Goal: Task Accomplishment & Management: Complete application form

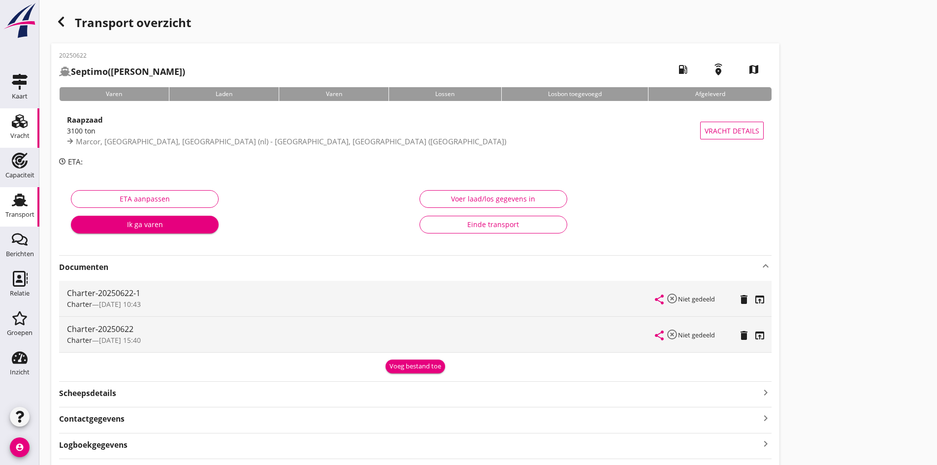
click at [19, 136] on div "Vracht" at bounding box center [19, 135] width 19 height 6
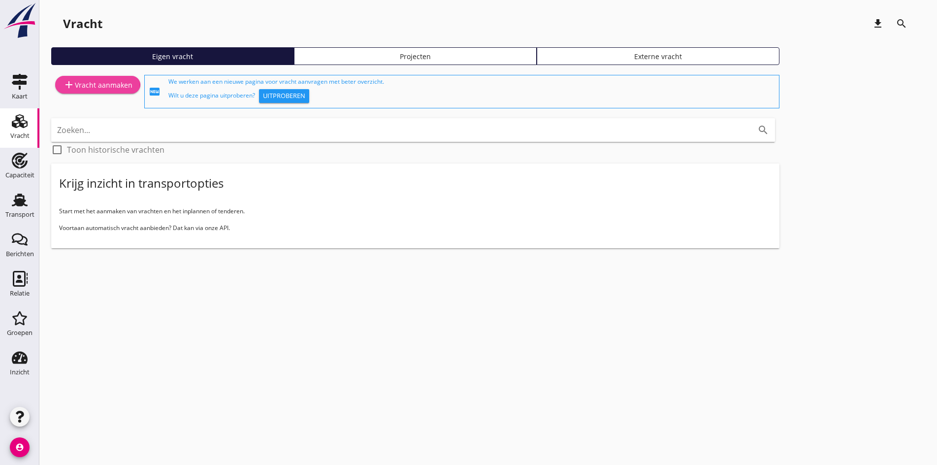
click at [89, 84] on div "add Vracht aanmaken" at bounding box center [97, 85] width 69 height 12
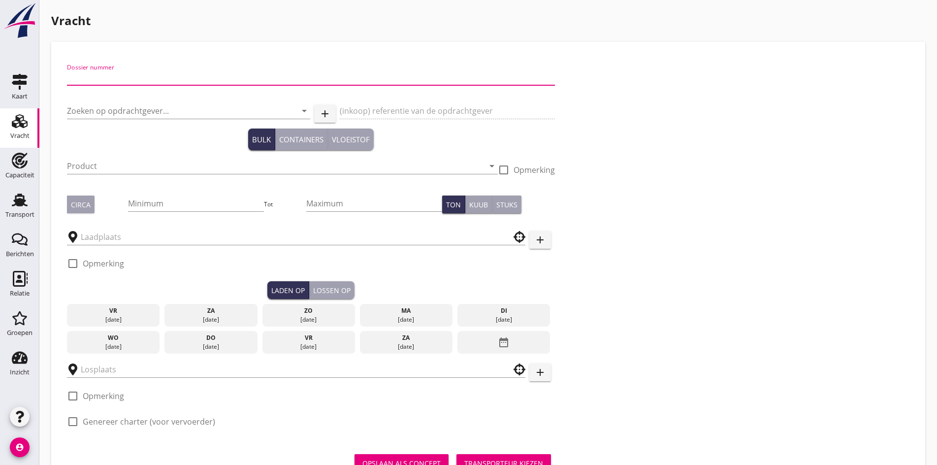
click at [92, 84] on input "Dossier nummer" at bounding box center [311, 77] width 488 height 16
click at [114, 77] on input "Dossier nummer" at bounding box center [311, 77] width 488 height 16
click at [92, 80] on input "Dossier nummer" at bounding box center [311, 77] width 488 height 16
type input "20250626"
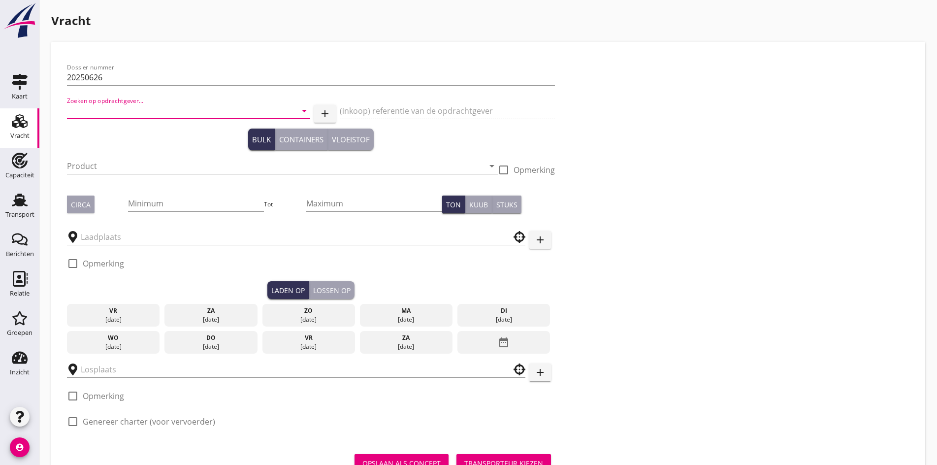
click at [86, 108] on input "Zoeken op opdrachtgever..." at bounding box center [175, 111] width 216 height 16
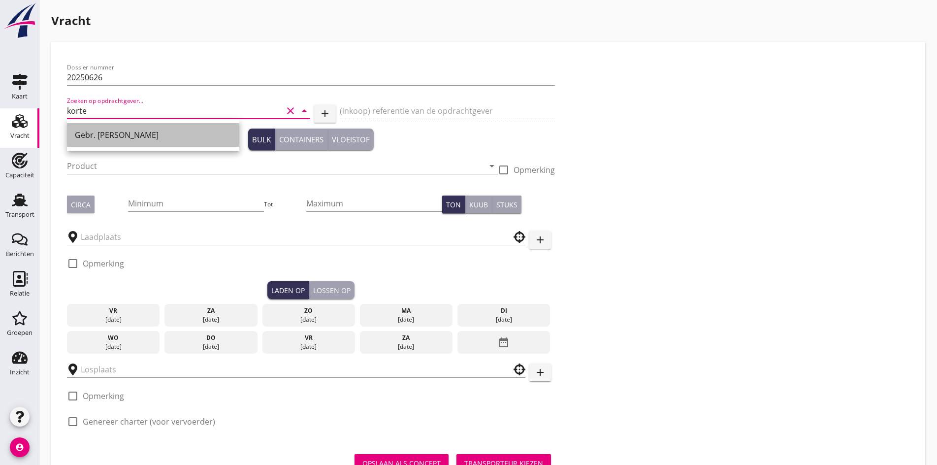
click at [111, 142] on div "Gebr. [PERSON_NAME]" at bounding box center [153, 135] width 157 height 24
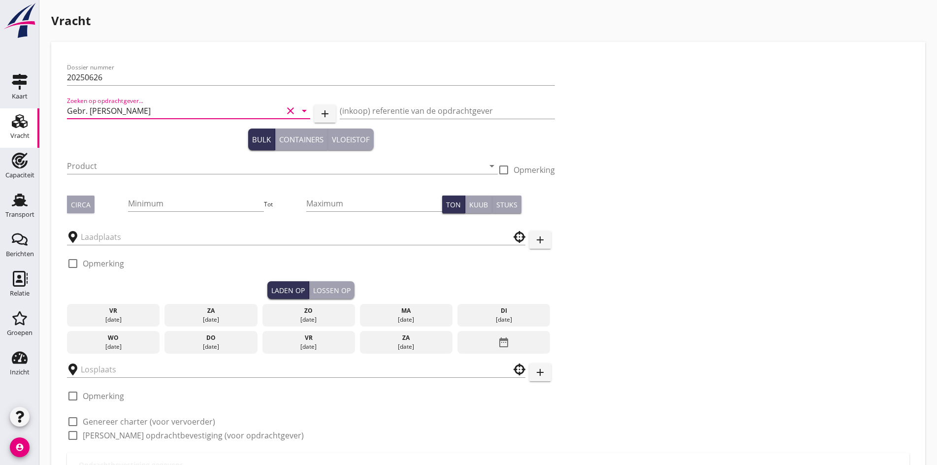
type input "Gebr. [PERSON_NAME]"
click at [98, 185] on div "Product arrow_drop_down" at bounding box center [282, 168] width 431 height 37
click at [98, 172] on input "Product" at bounding box center [275, 166] width 417 height 16
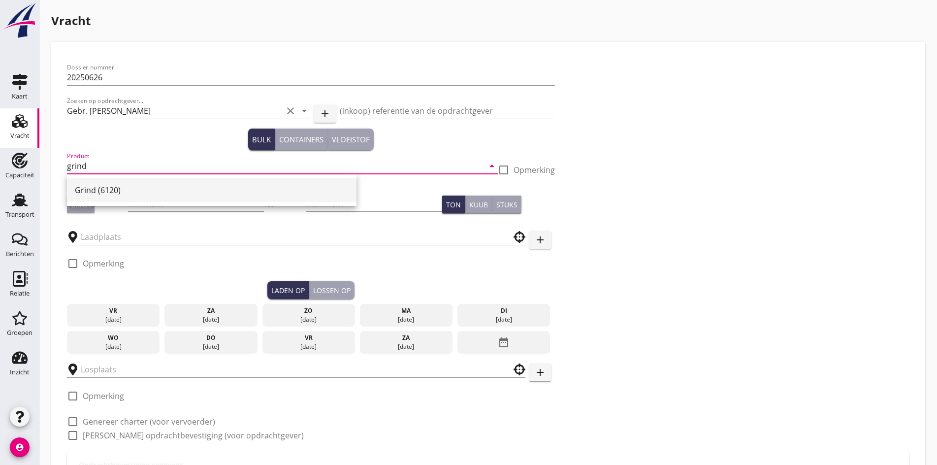
click at [101, 189] on div "Grind (6120)" at bounding box center [212, 190] width 274 height 12
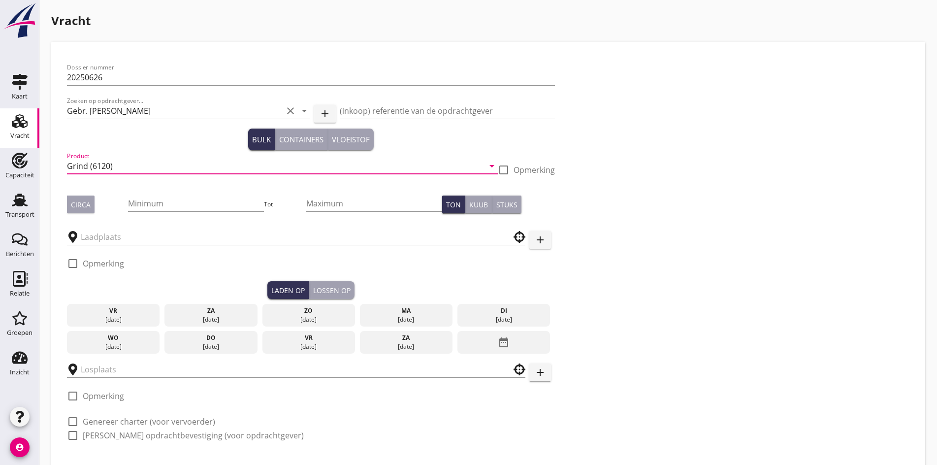
type input "Grind (6120)"
click at [128, 212] on div "Minimum" at bounding box center [196, 208] width 136 height 26
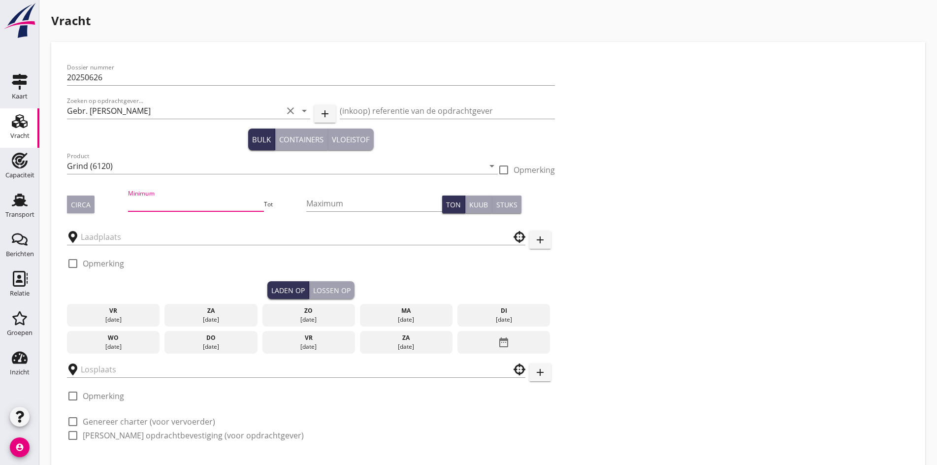
click at [128, 206] on input "Minimum" at bounding box center [196, 203] width 136 height 16
click at [79, 211] on button "Circa" at bounding box center [81, 204] width 28 height 18
click at [164, 201] on input "Minimum" at bounding box center [196, 203] width 136 height 16
type input "1800"
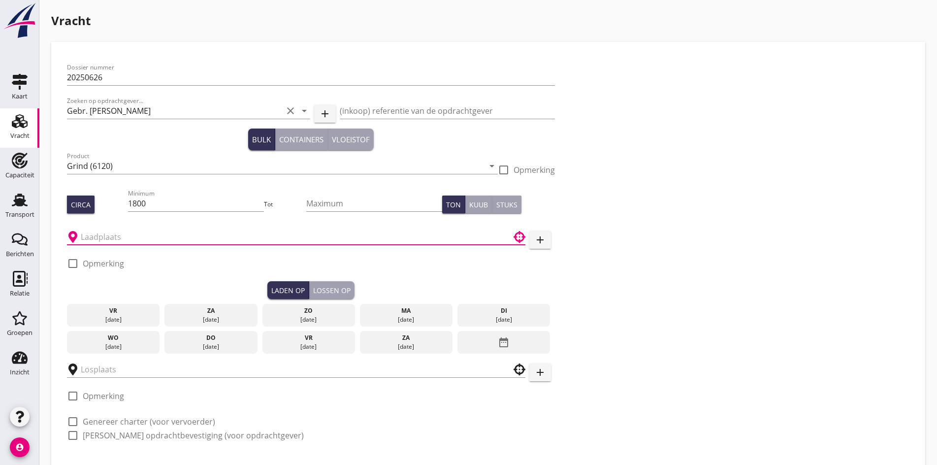
click at [117, 238] on input "text" at bounding box center [289, 237] width 417 height 16
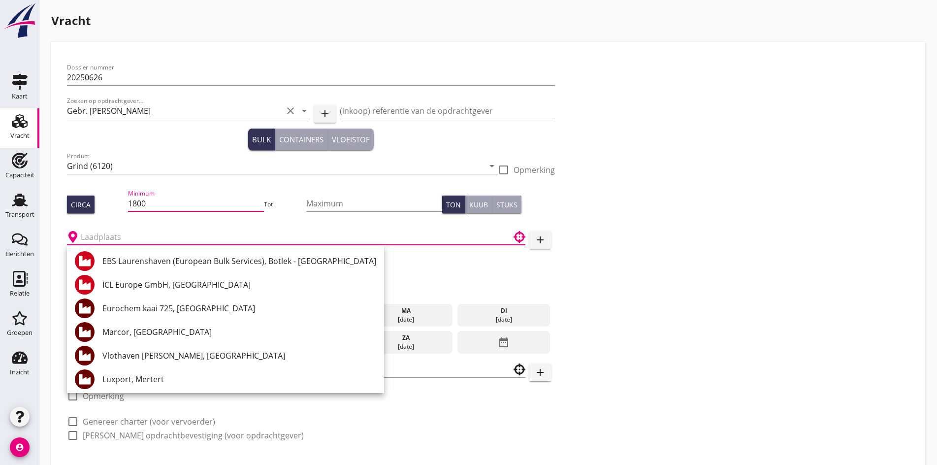
click at [130, 201] on input "1800" at bounding box center [196, 203] width 136 height 16
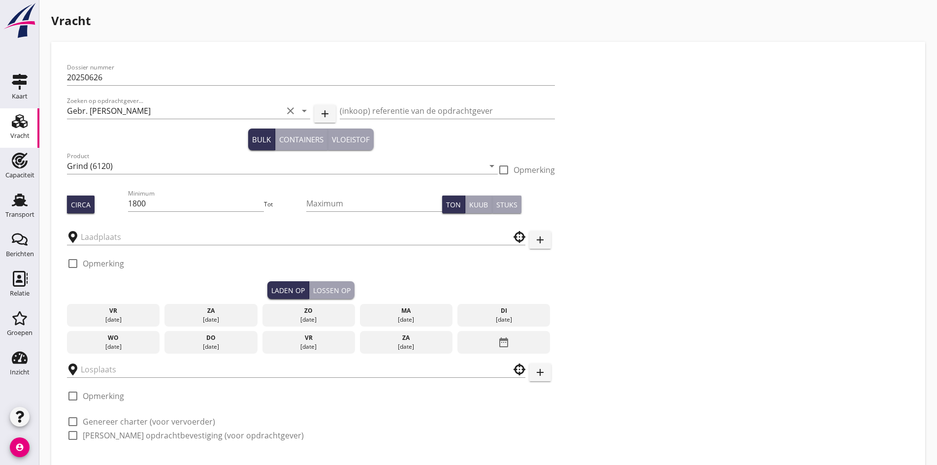
click at [104, 246] on div at bounding box center [296, 236] width 458 height 31
drag, startPoint x: 121, startPoint y: 202, endPoint x: 102, endPoint y: 198, distance: 19.1
click at [103, 199] on div "Circa Minimum 1800 Tot Maximum Ton Kuub Stuks" at bounding box center [311, 204] width 488 height 33
click at [125, 233] on input "text" at bounding box center [289, 237] width 417 height 16
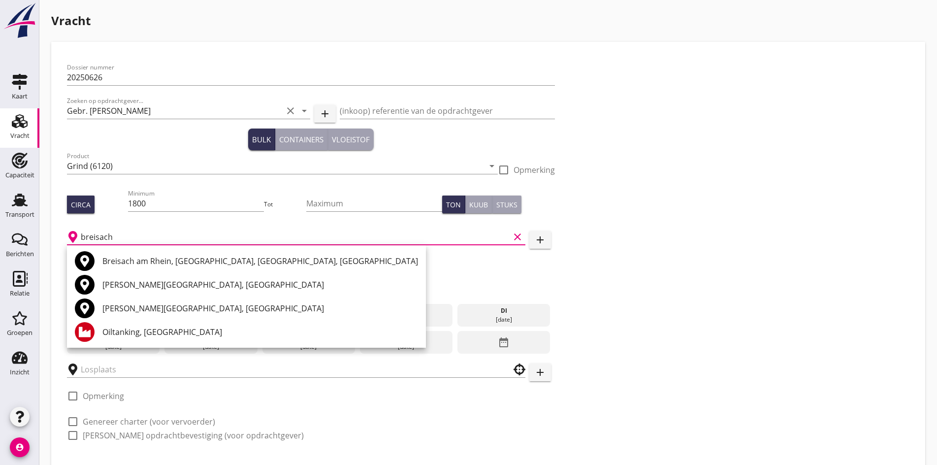
type input "breisach"
click at [534, 237] on icon "add" at bounding box center [540, 240] width 12 height 12
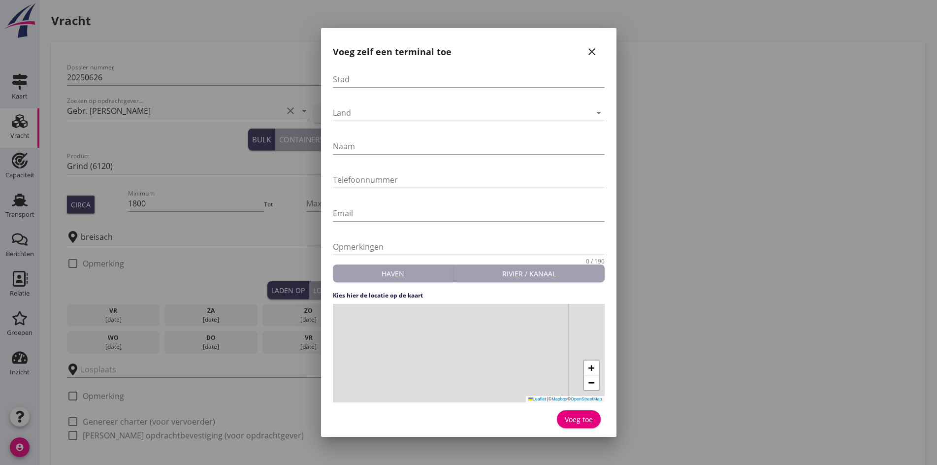
click at [359, 65] on div "Voeg zelf een terminal toe close Stad Land arrow_drop_down Naam Telefoonnummer …" at bounding box center [468, 232] width 295 height 409
click at [354, 78] on input "Stad" at bounding box center [469, 79] width 272 height 16
click at [358, 115] on div at bounding box center [462, 113] width 258 height 16
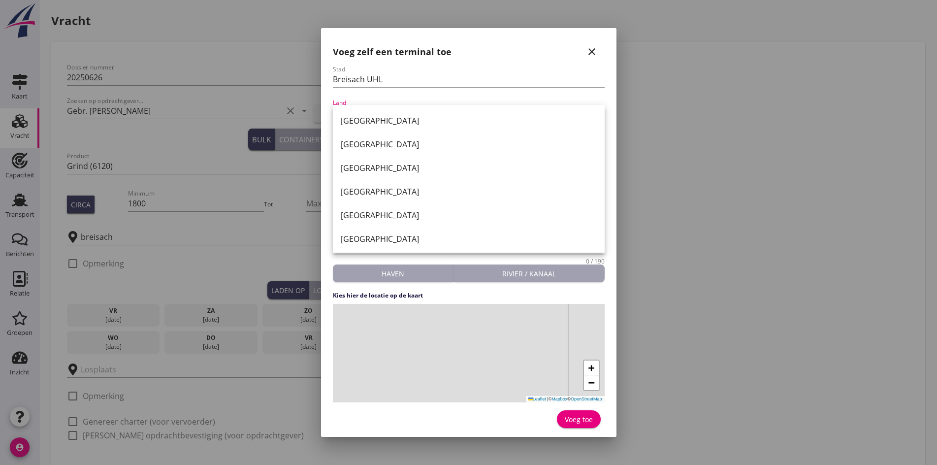
click at [367, 177] on div "[GEOGRAPHIC_DATA]" at bounding box center [469, 168] width 256 height 24
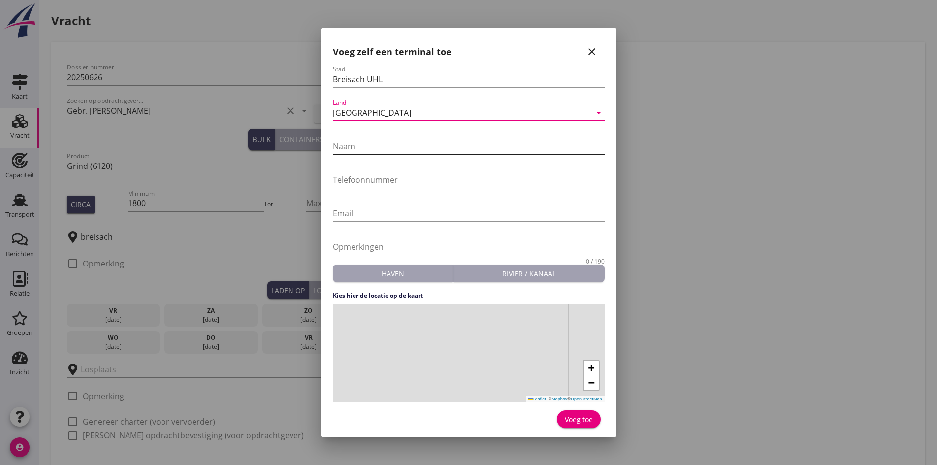
click at [357, 148] on input "Naam" at bounding box center [469, 146] width 272 height 16
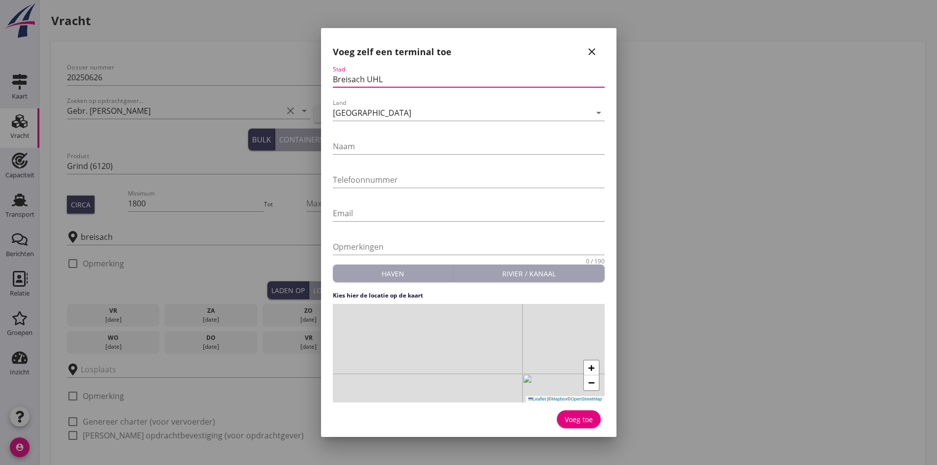
click at [385, 73] on input "Breisach UHL" at bounding box center [469, 79] width 272 height 16
type input "Breisach"
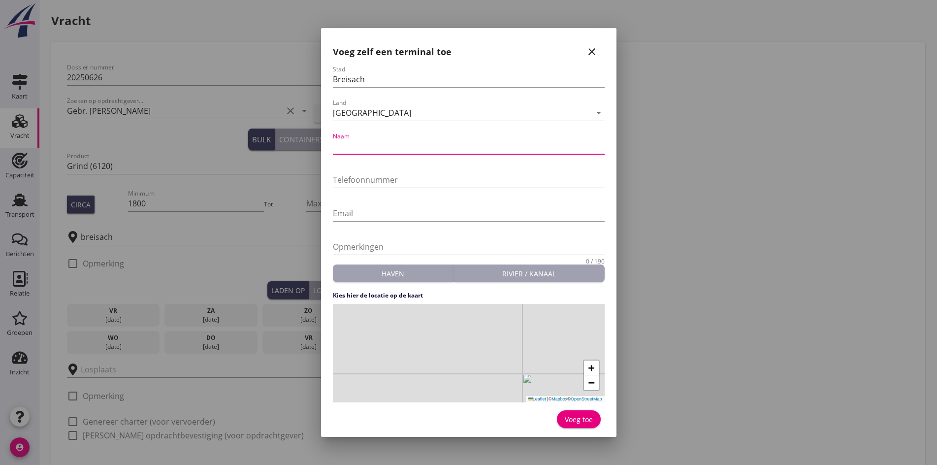
click at [345, 151] on input "Naam" at bounding box center [469, 146] width 272 height 16
type input "UHL kieswerk"
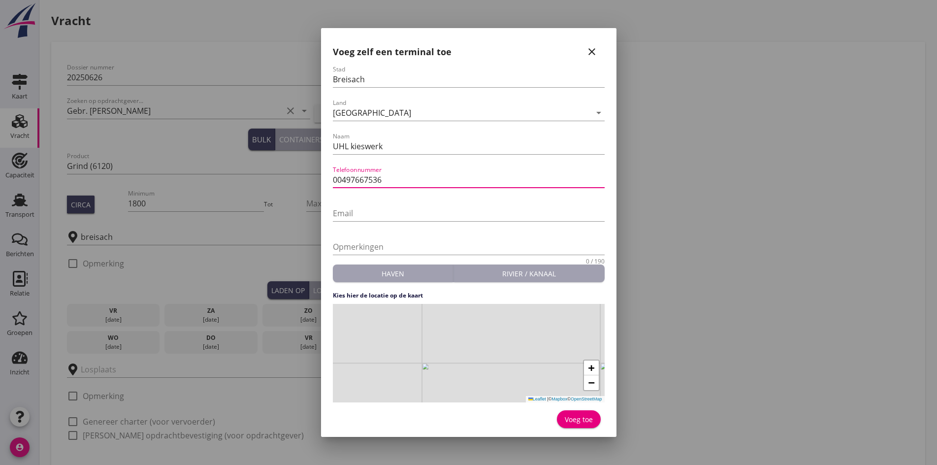
type input "00497667536"
click at [461, 334] on div "+ − Leaflet | © Mapbox © OpenStreetMap" at bounding box center [469, 353] width 272 height 98
click at [568, 411] on button "Voeg toe" at bounding box center [579, 419] width 44 height 18
type input "UHL kieswerk"
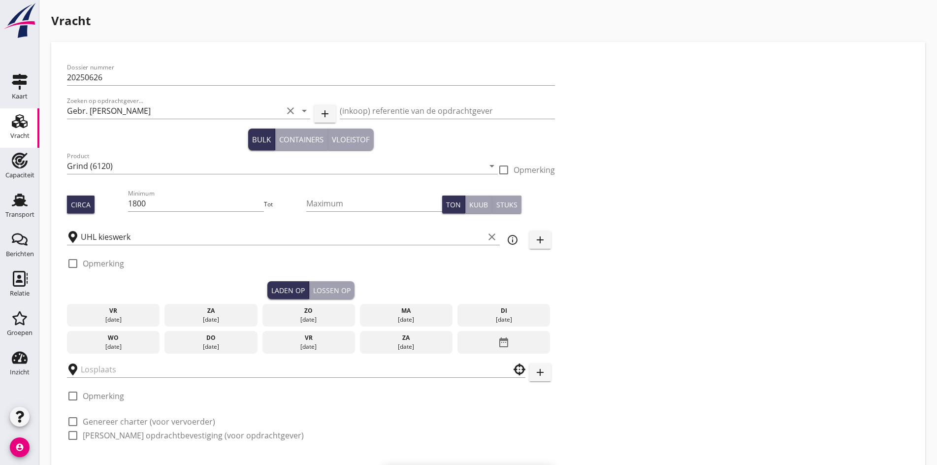
click at [491, 289] on div "Dossier nummer 20250626 Zoeken op opdrachtgever... Gebr. de Korte clear arrow_d…" at bounding box center [488, 255] width 850 height 395
click at [176, 309] on div "za" at bounding box center [211, 310] width 88 height 9
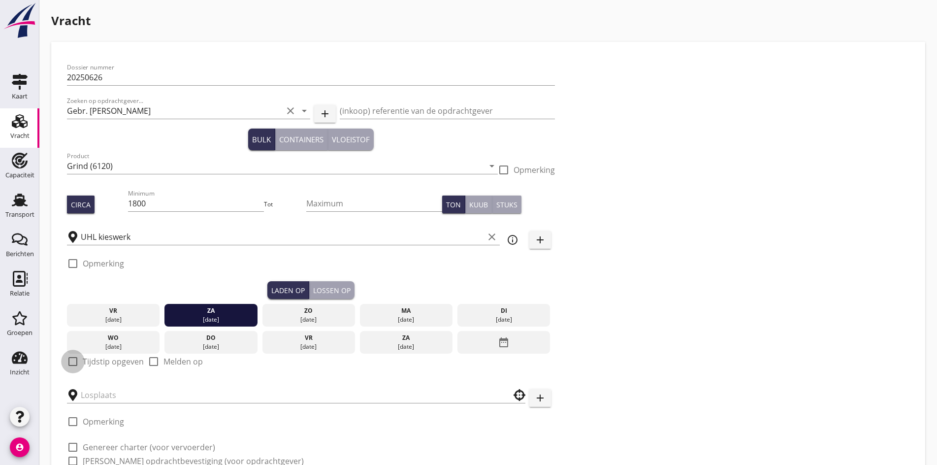
drag, startPoint x: 73, startPoint y: 358, endPoint x: 101, endPoint y: 366, distance: 29.6
click at [73, 359] on div at bounding box center [73, 361] width 17 height 17
checkbox input "true"
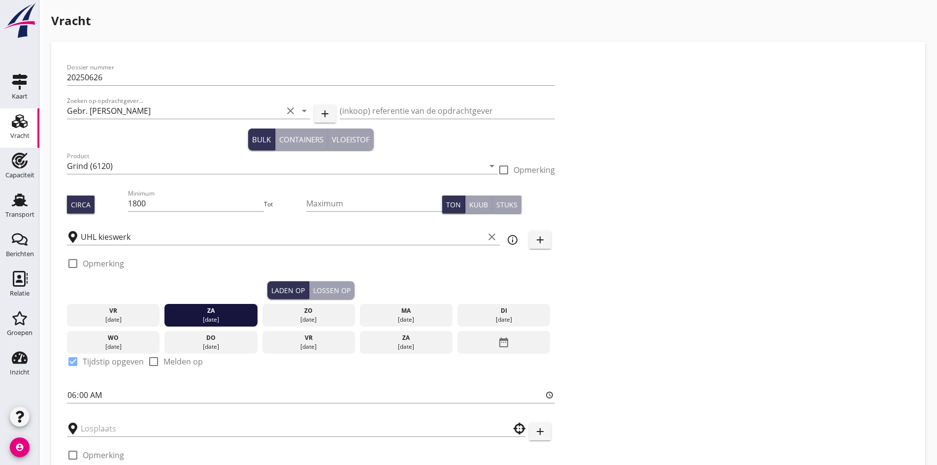
click at [313, 290] on div "Lossen op" at bounding box center [331, 290] width 37 height 10
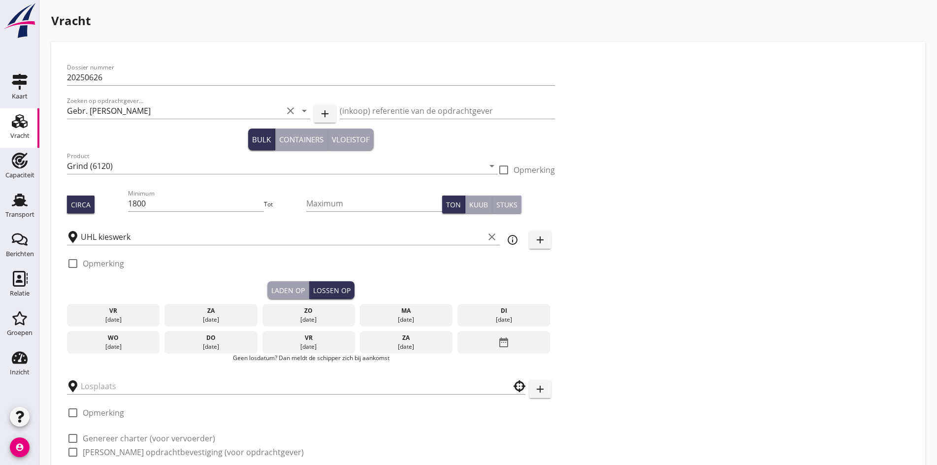
click at [96, 345] on div "[DATE]" at bounding box center [113, 346] width 88 height 9
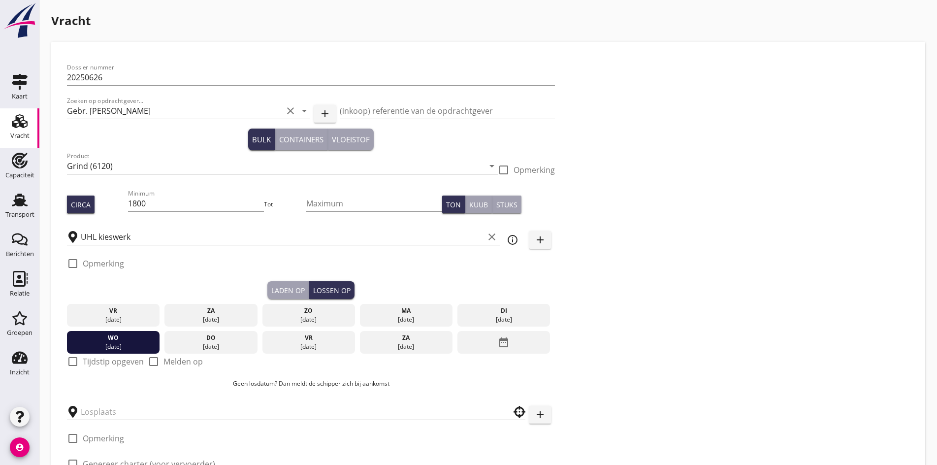
click at [73, 357] on div at bounding box center [73, 361] width 17 height 17
checkbox input "true"
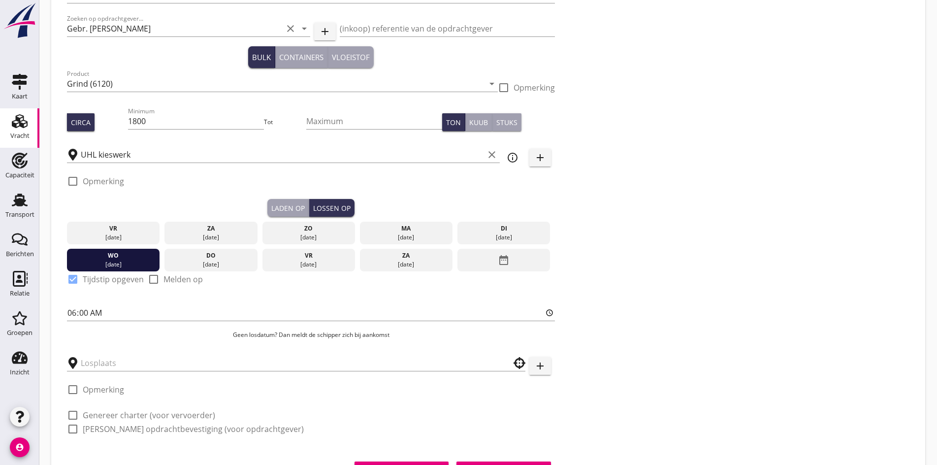
scroll to position [128, 0]
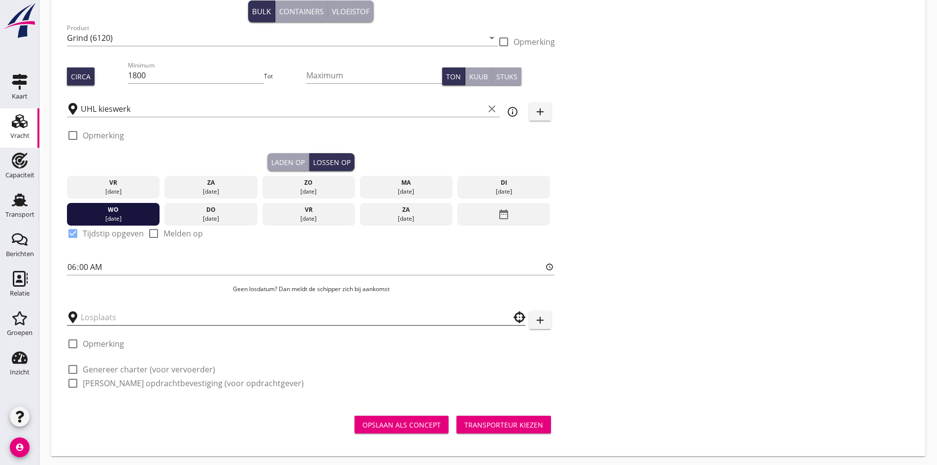
click at [106, 315] on input "text" at bounding box center [289, 317] width 417 height 16
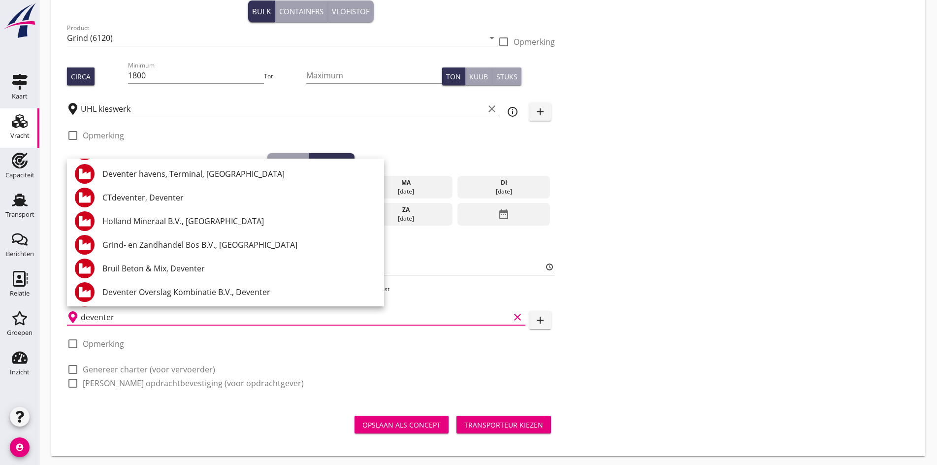
scroll to position [295, 0]
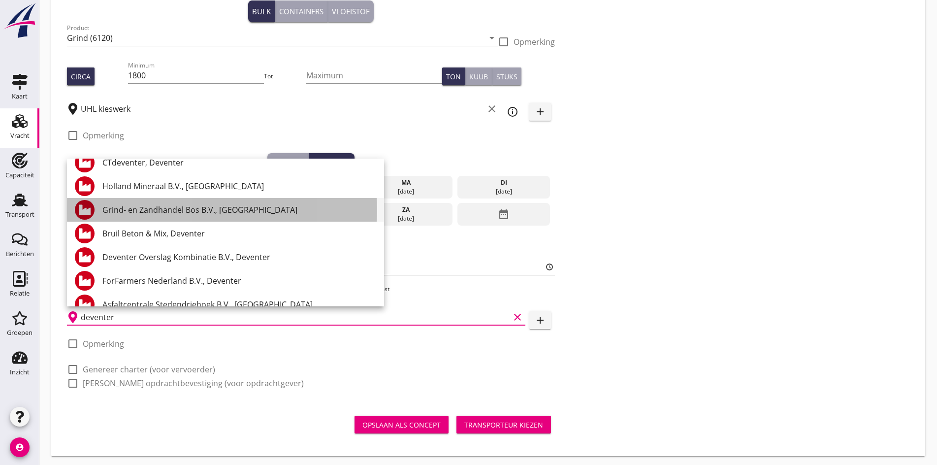
click at [144, 215] on div "Grind- en Zandhandel Bos B.V., [GEOGRAPHIC_DATA]" at bounding box center [239, 210] width 274 height 12
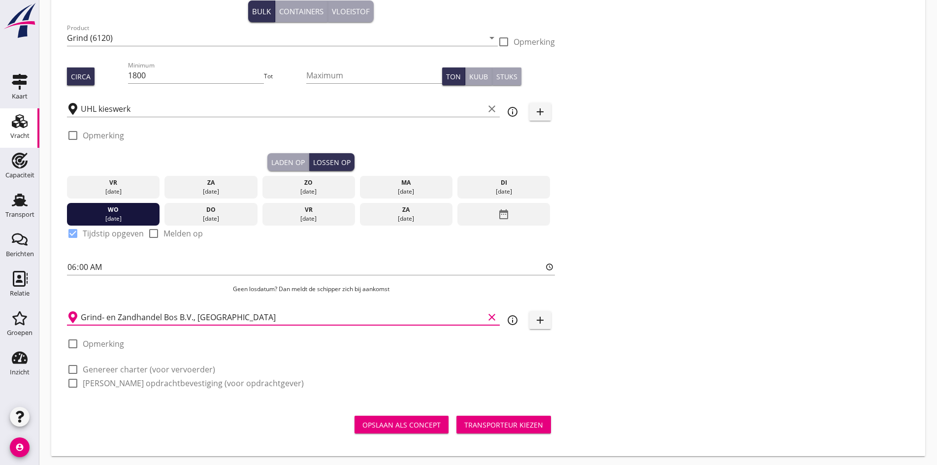
type input "Grind- en Zandhandel Bos B.V., [GEOGRAPHIC_DATA]"
click at [73, 367] on div at bounding box center [73, 369] width 17 height 17
checkbox input "true"
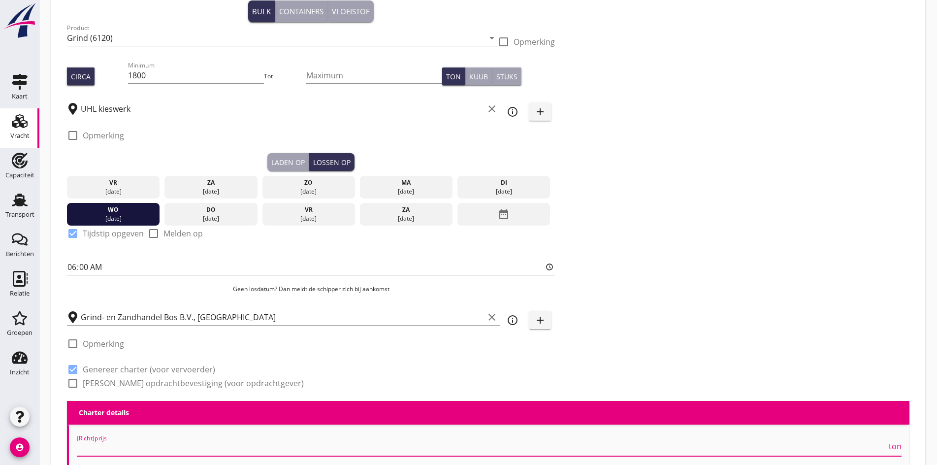
click at [100, 446] on input "(Richt)prijs" at bounding box center [482, 448] width 810 height 16
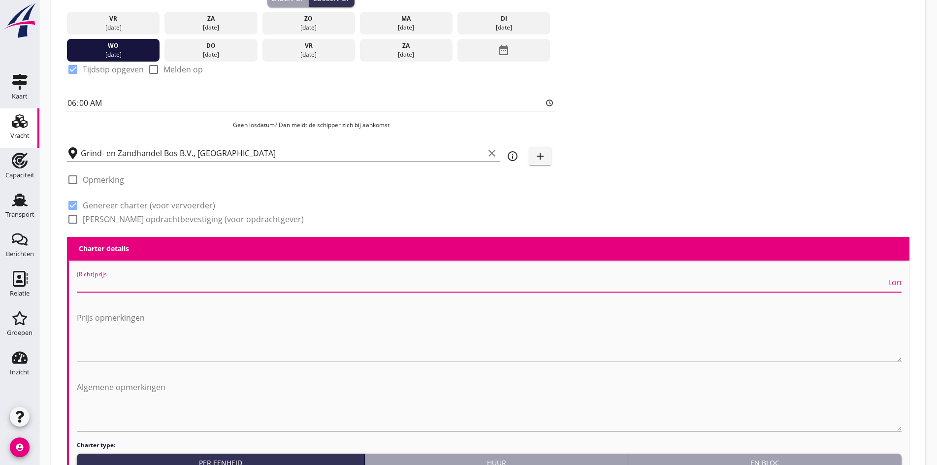
scroll to position [325, 0]
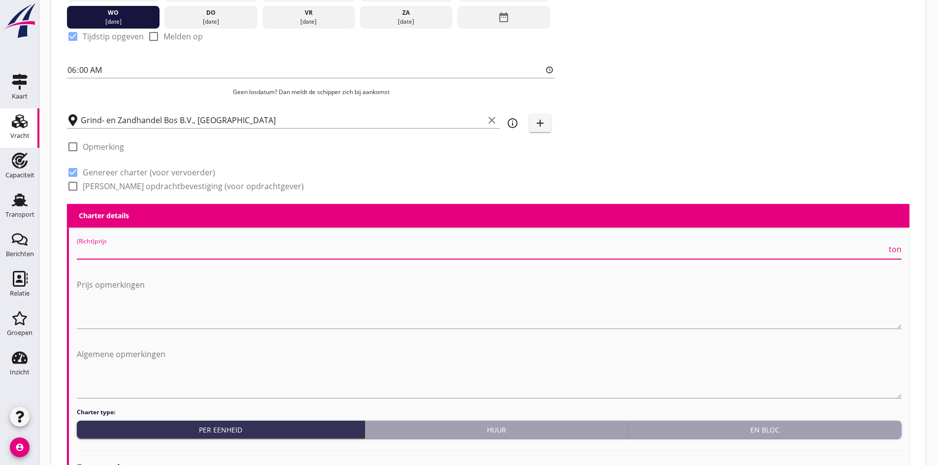
click at [118, 245] on input "(Richt)prijs" at bounding box center [482, 251] width 810 height 16
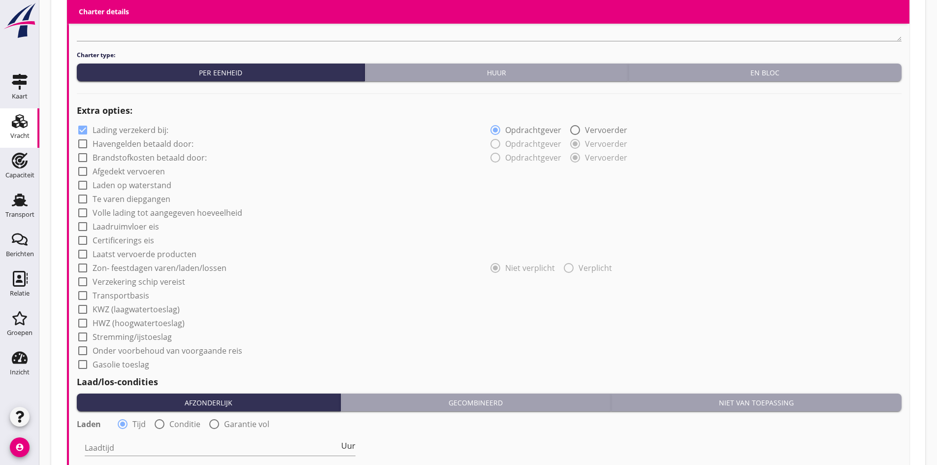
scroll to position [670, 0]
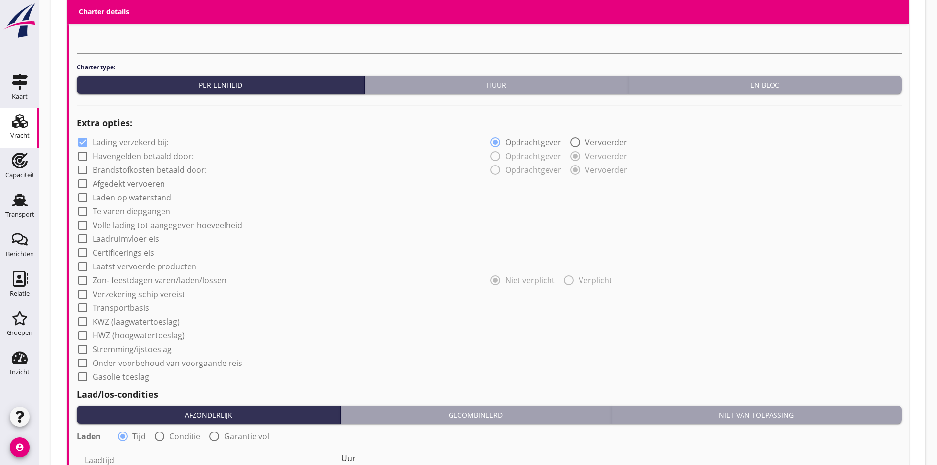
type input "9.5"
click at [83, 192] on div at bounding box center [82, 197] width 17 height 17
checkbox input "true"
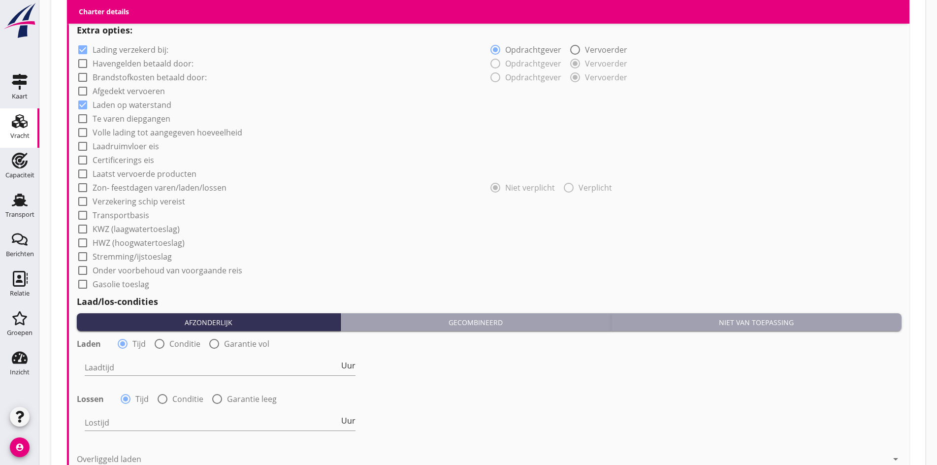
scroll to position [916, 0]
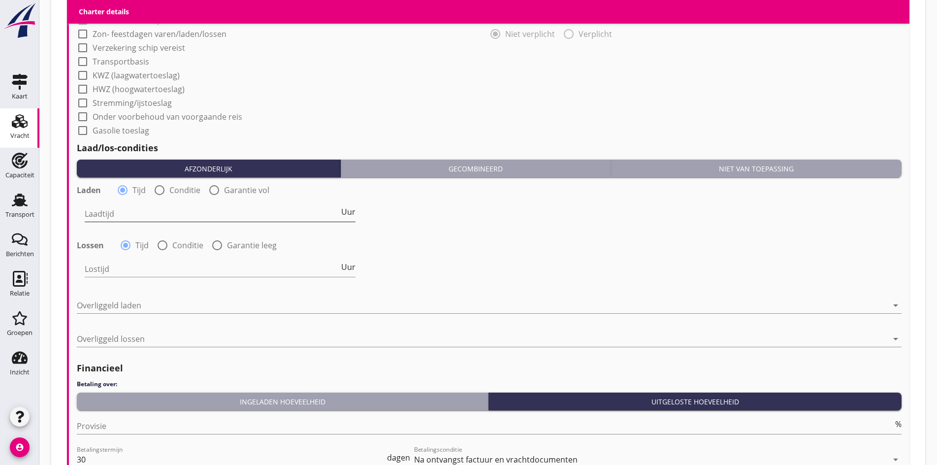
click at [108, 207] on input "Laadtijd" at bounding box center [212, 214] width 255 height 16
type input "24"
click at [112, 271] on input "Lostijd" at bounding box center [212, 269] width 255 height 16
type input "24"
click at [113, 299] on div at bounding box center [482, 305] width 811 height 16
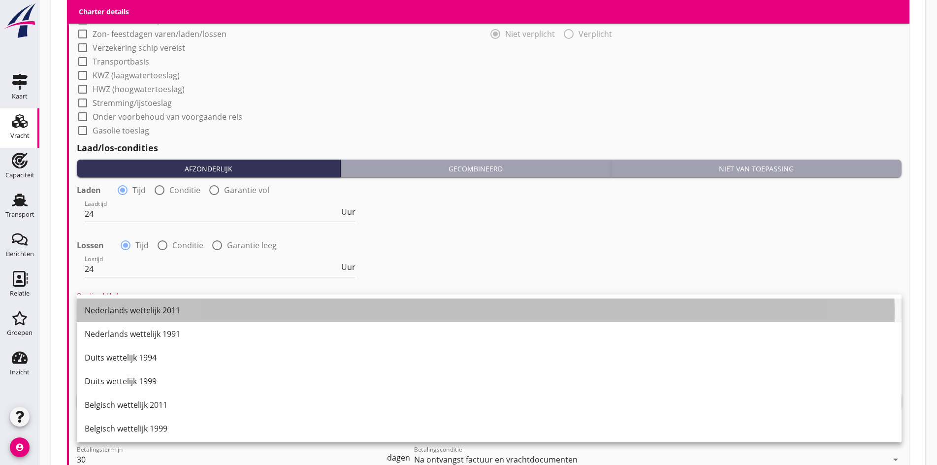
click at [113, 301] on div "Nederlands wettelijk 2011" at bounding box center [489, 310] width 809 height 24
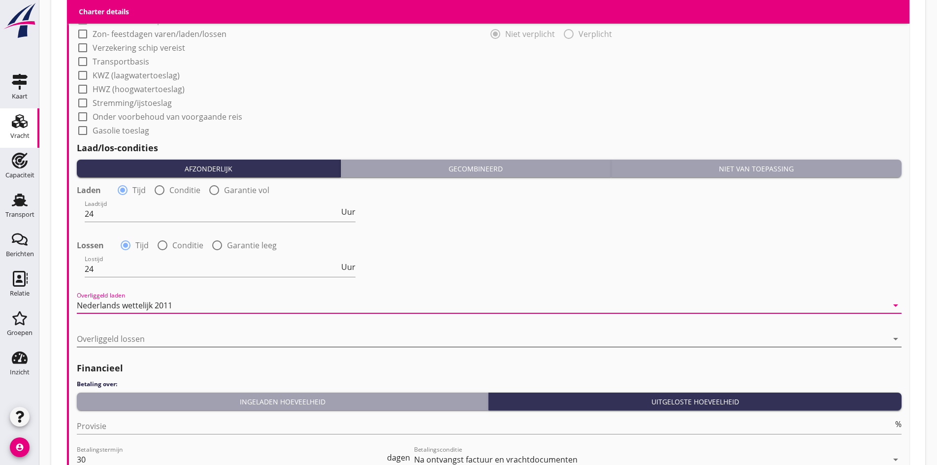
click at [98, 332] on div at bounding box center [482, 339] width 811 height 16
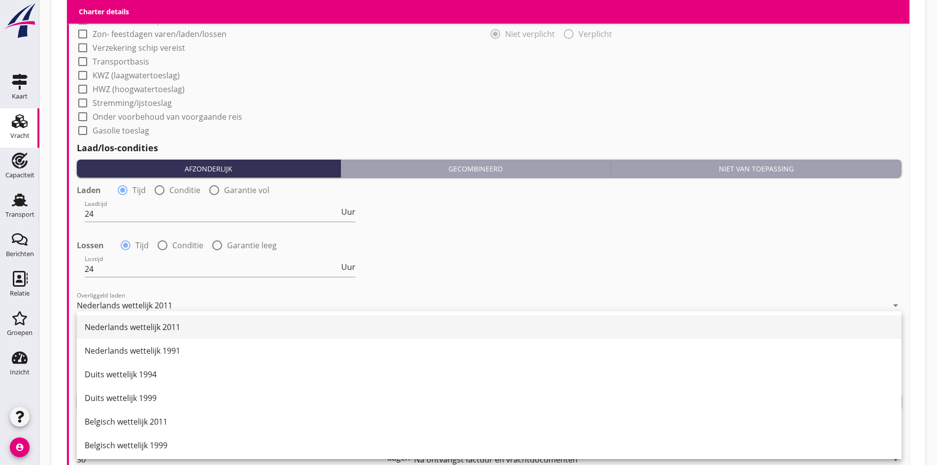
click at [106, 330] on div "Nederlands wettelijk 2011" at bounding box center [489, 327] width 809 height 12
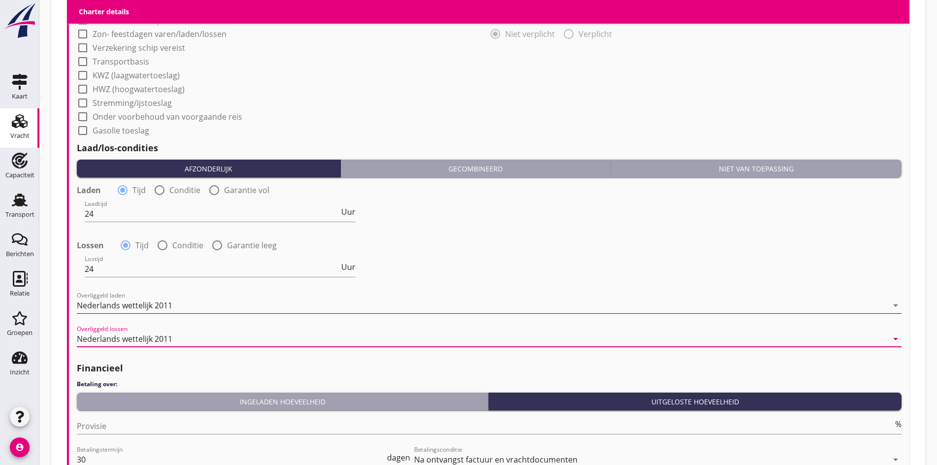
click at [118, 309] on div "Nederlands wettelijk 2011" at bounding box center [482, 305] width 811 height 16
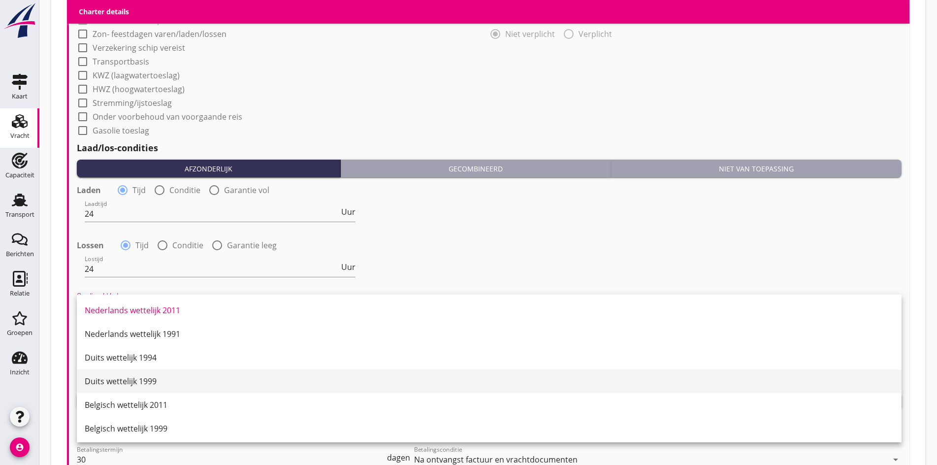
click at [112, 380] on div "Duits wettelijk 1999" at bounding box center [489, 381] width 809 height 12
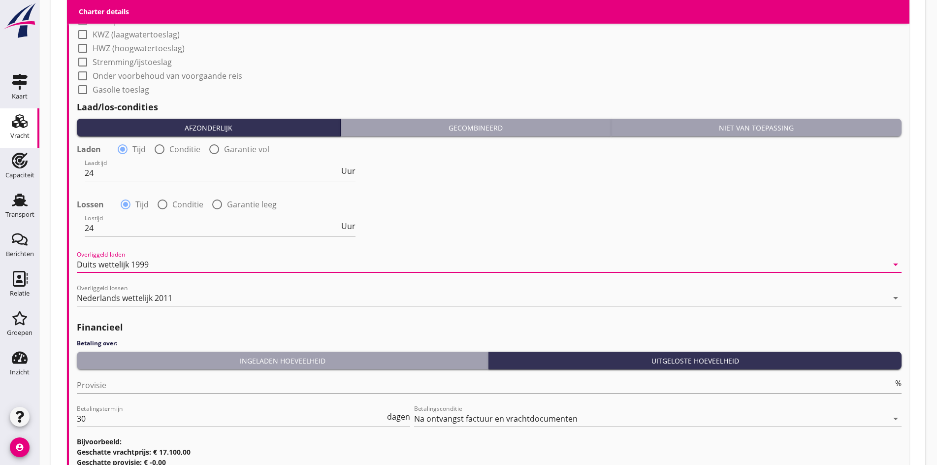
scroll to position [1042, 0]
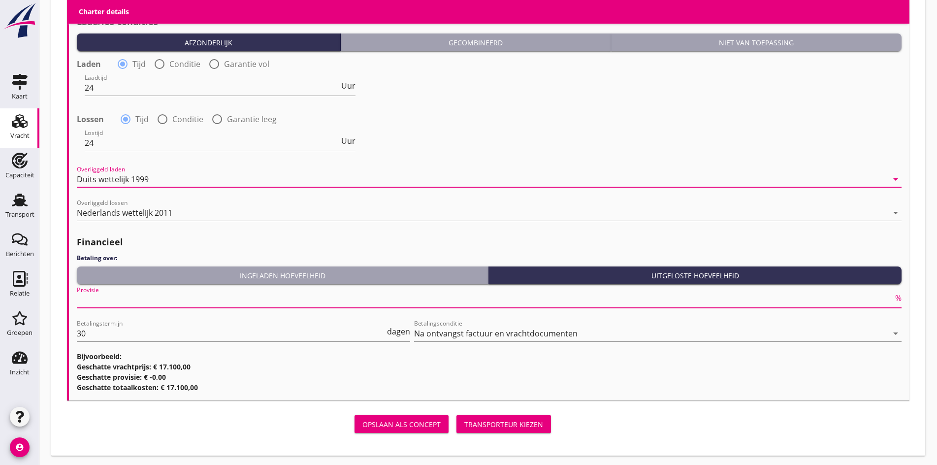
click at [99, 297] on input "Provisie" at bounding box center [485, 300] width 816 height 16
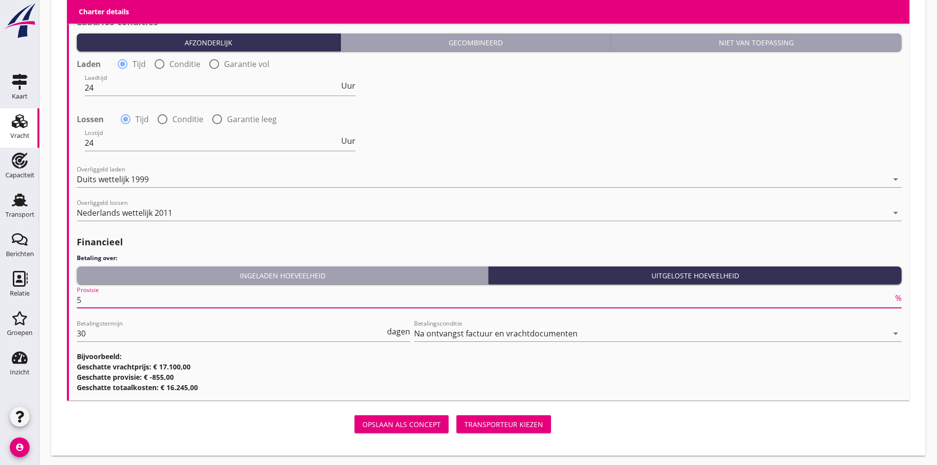
type input "5"
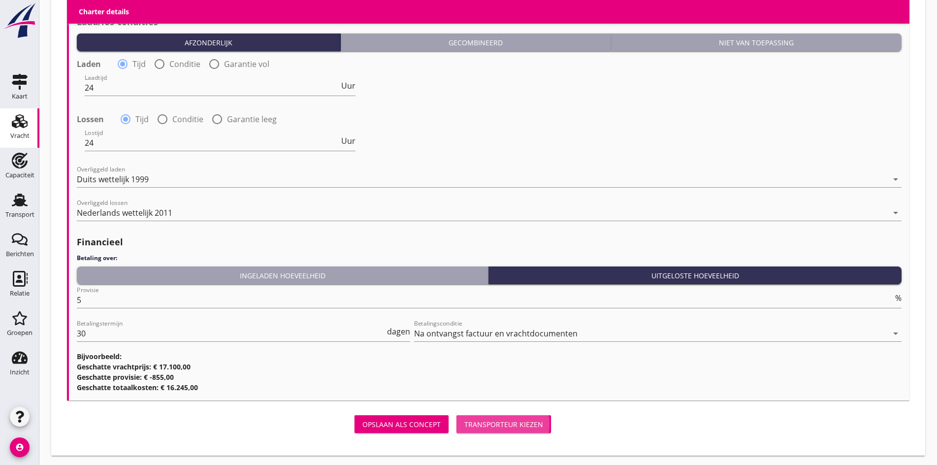
click at [464, 422] on div "Transporteur kiezen" at bounding box center [503, 424] width 79 height 10
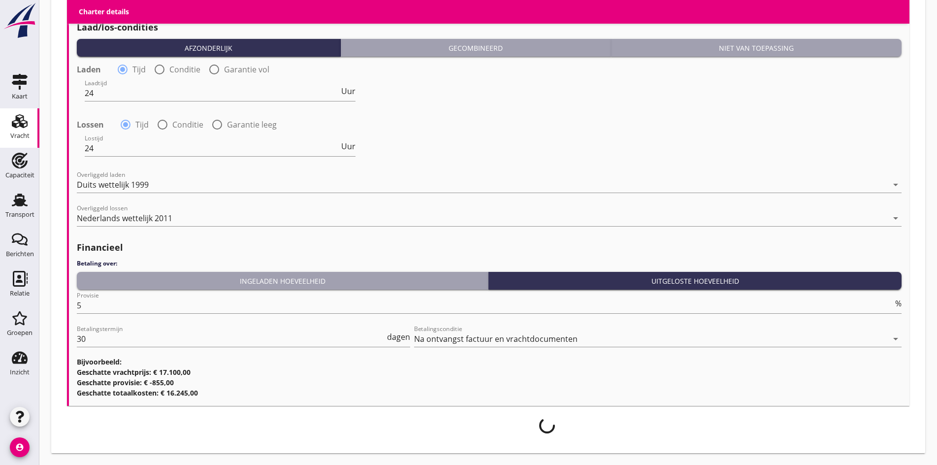
scroll to position [1034, 0]
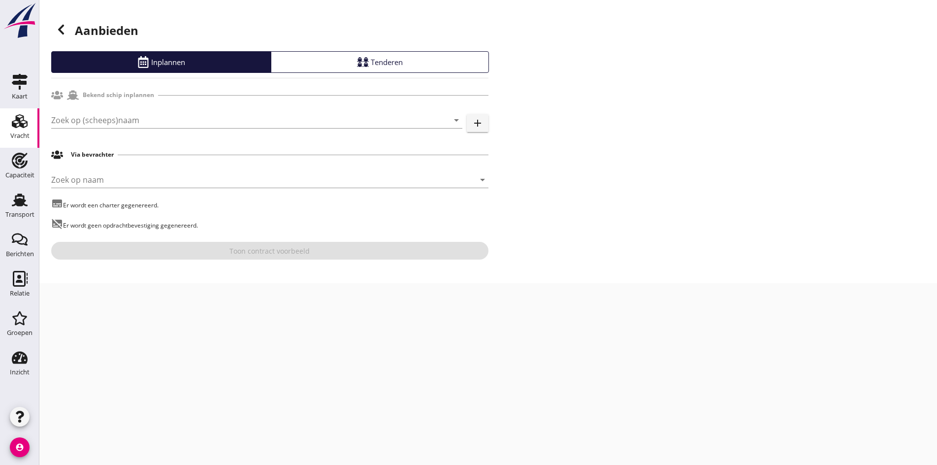
click at [115, 131] on div "Zoek op (scheeps)naam arrow_drop_down" at bounding box center [256, 125] width 411 height 26
click at [111, 125] on input "Zoek op (scheeps)naam" at bounding box center [243, 120] width 384 height 16
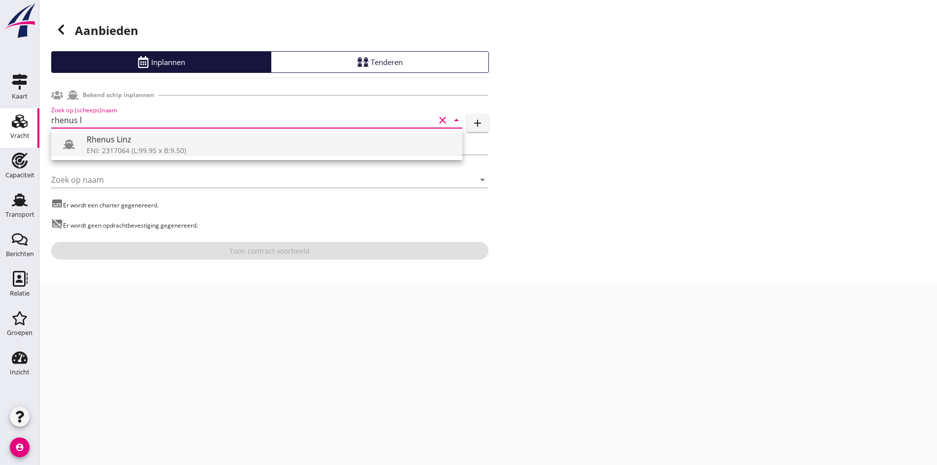
click at [118, 153] on div "ENI: 2317064 (L:99.95 x B:9.50)" at bounding box center [271, 150] width 368 height 10
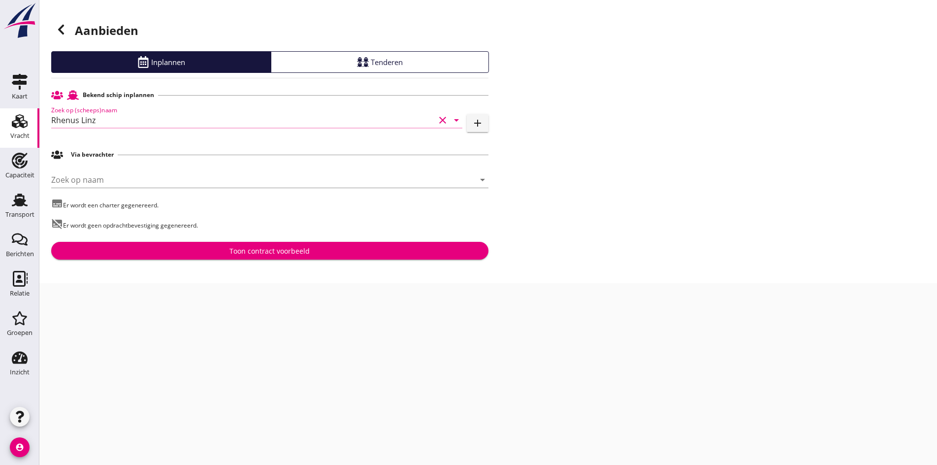
type input "Rhenus Linz"
click at [231, 247] on div "Toon contract voorbeeld" at bounding box center [269, 251] width 80 height 10
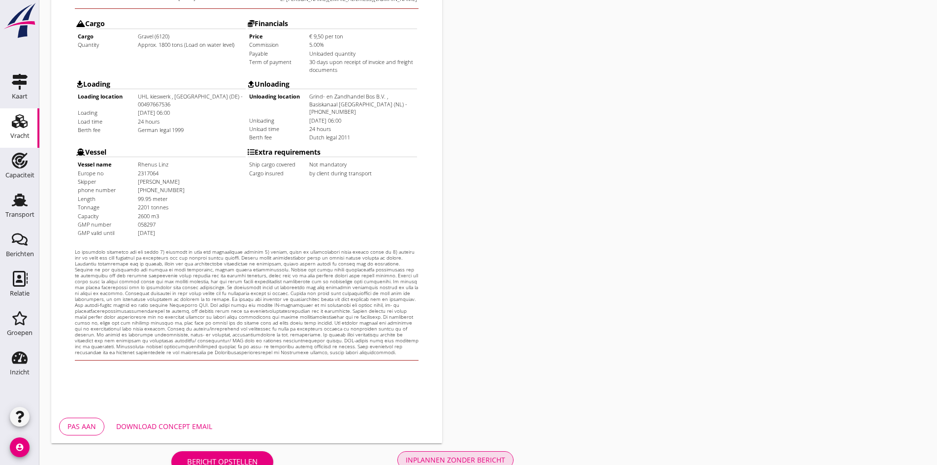
click at [292, 428] on div "Charter / Opdrachtbevestiging Charter en arrow_drop_down open_in_new Pas aan Do…" at bounding box center [488, 122] width 898 height 729
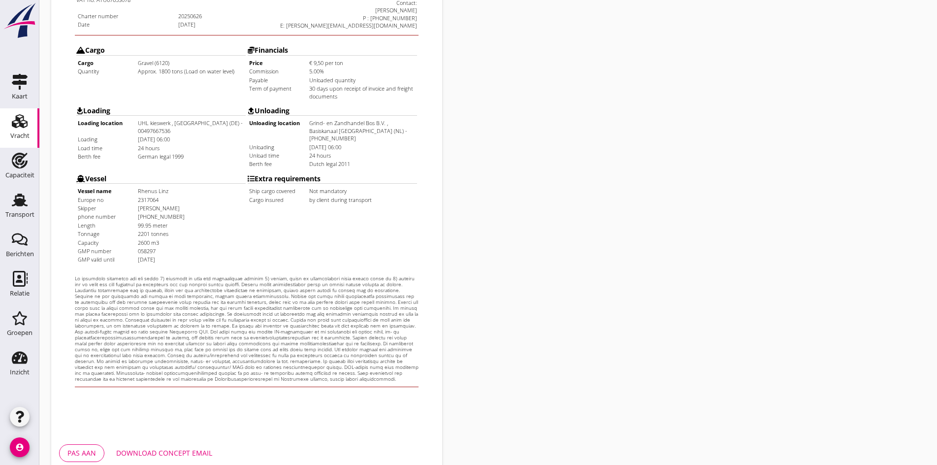
scroll to position [264, 0]
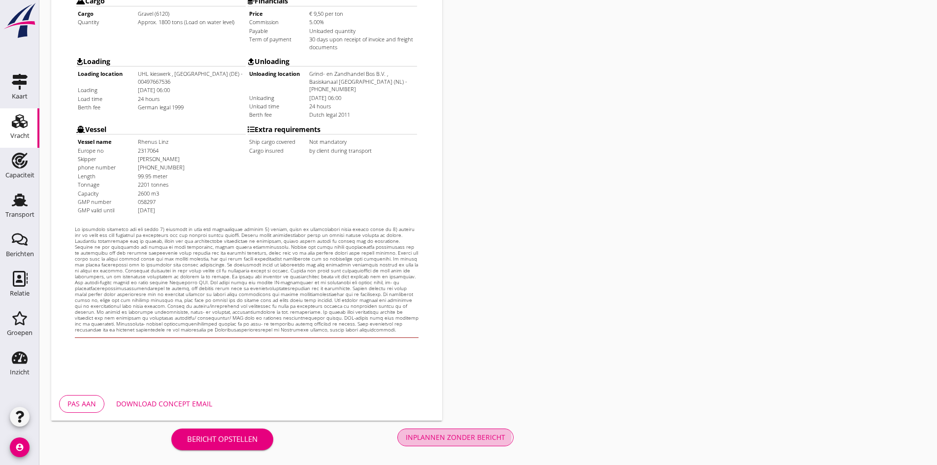
click at [406, 433] on div "Inplannen zonder bericht" at bounding box center [455, 437] width 99 height 10
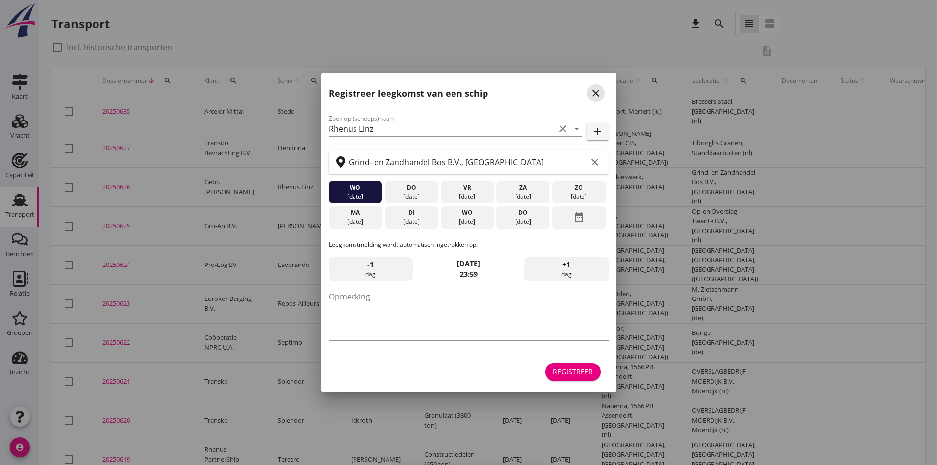
click at [592, 90] on icon "close" at bounding box center [596, 93] width 12 height 12
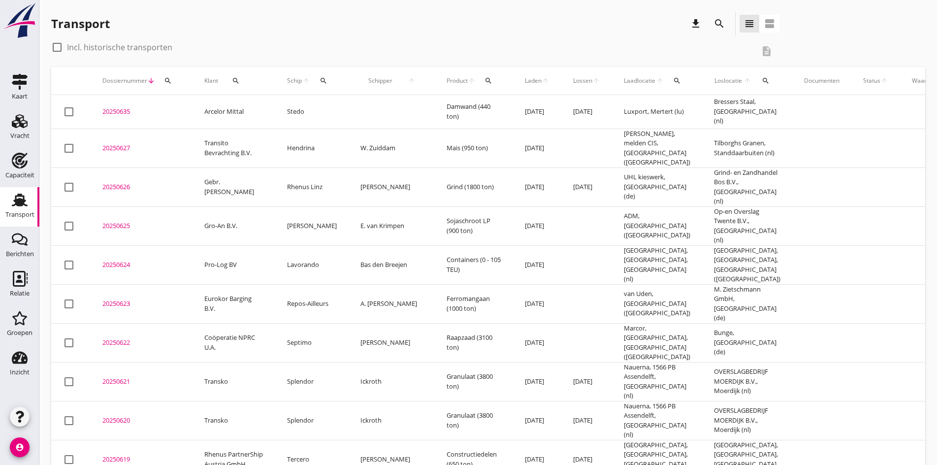
click at [110, 182] on div "20250626" at bounding box center [141, 187] width 78 height 10
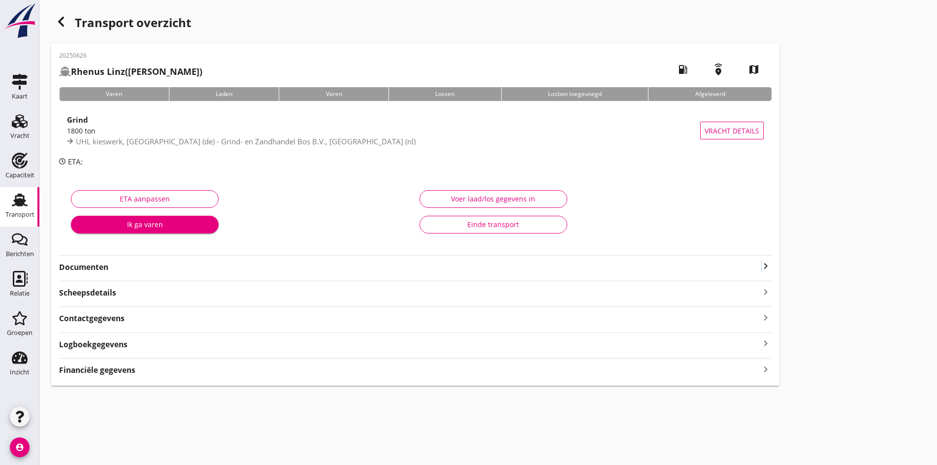
click at [760, 264] on icon "keyboard_arrow_right" at bounding box center [766, 266] width 12 height 12
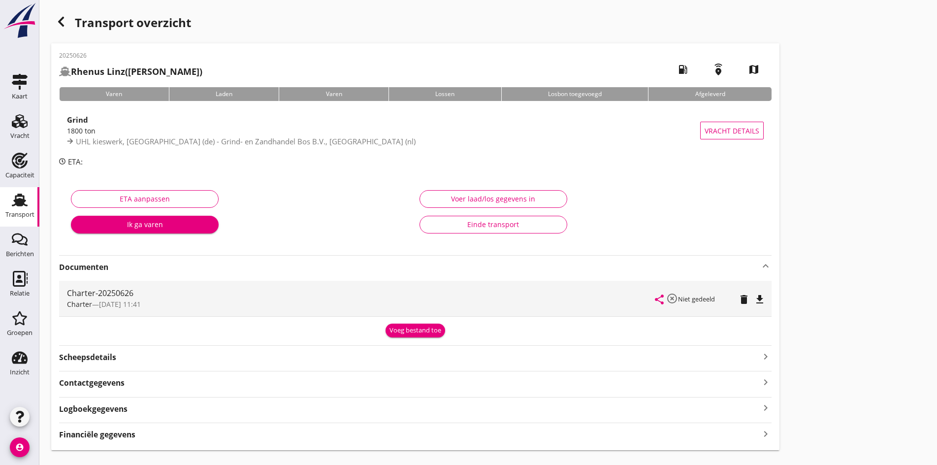
click at [754, 298] on icon "file_download" at bounding box center [760, 299] width 12 height 12
